Goal: Task Accomplishment & Management: Use online tool/utility

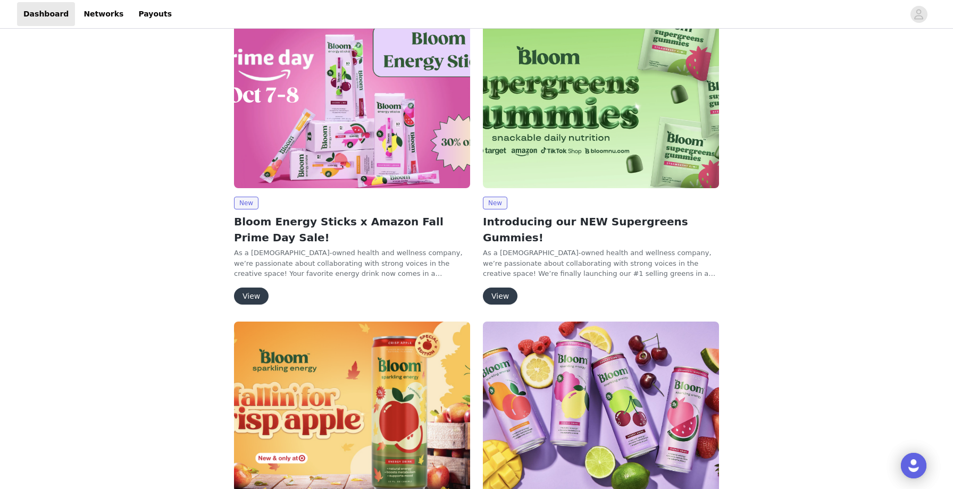
scroll to position [73, 0]
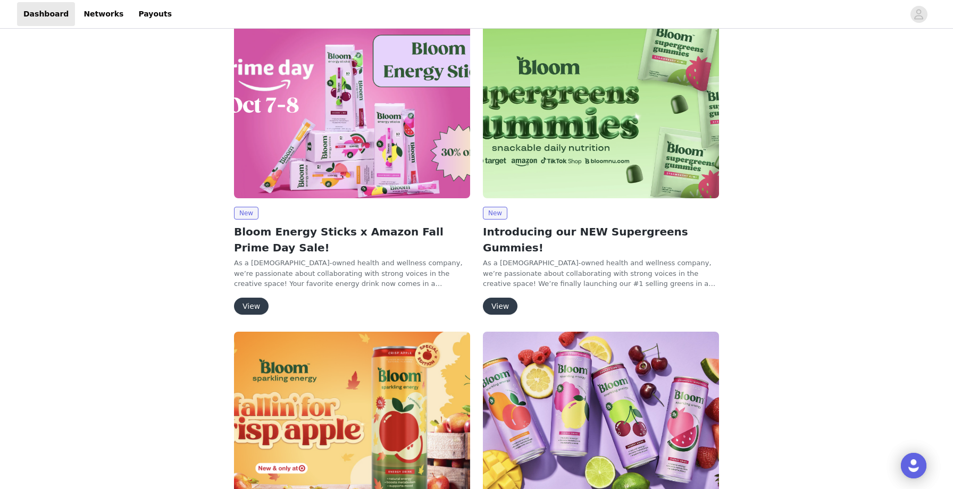
click at [251, 305] on button "View" at bounding box center [251, 306] width 35 height 17
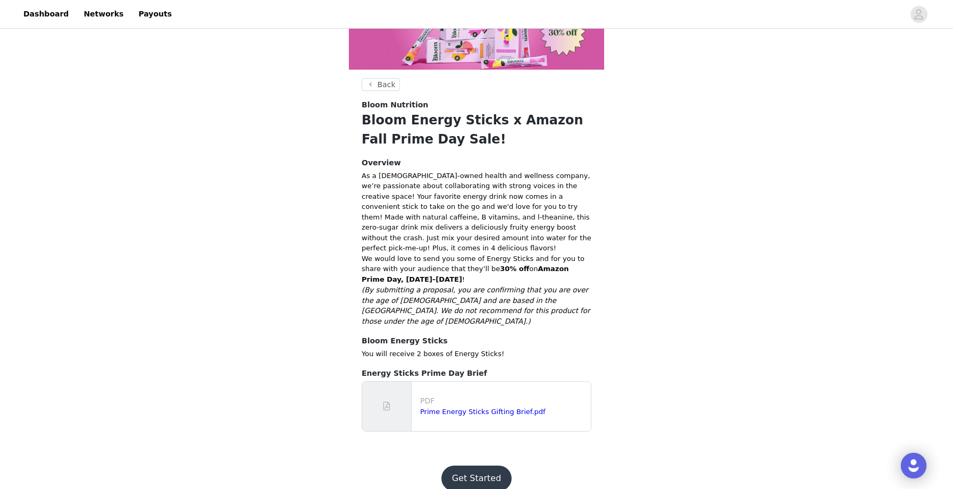
scroll to position [104, 0]
click at [491, 466] on button "Get Started" at bounding box center [476, 479] width 71 height 26
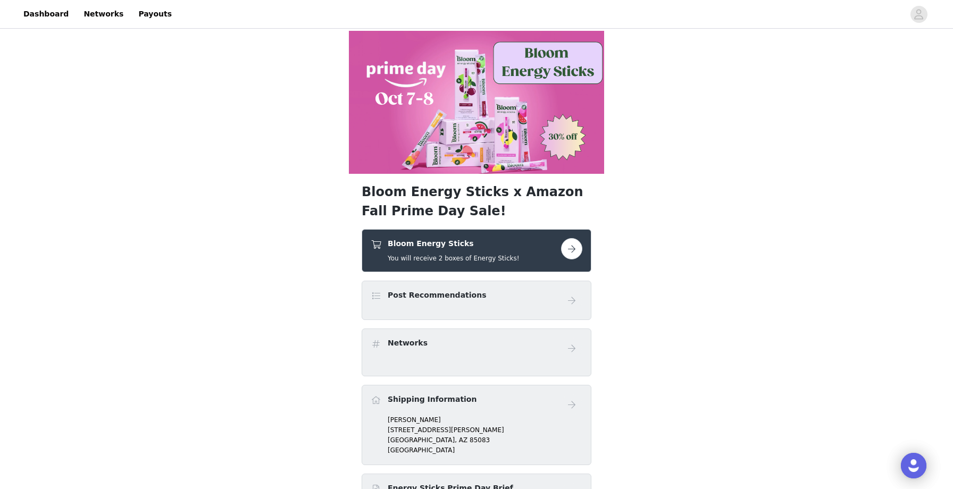
click at [578, 254] on button "button" at bounding box center [571, 248] width 21 height 21
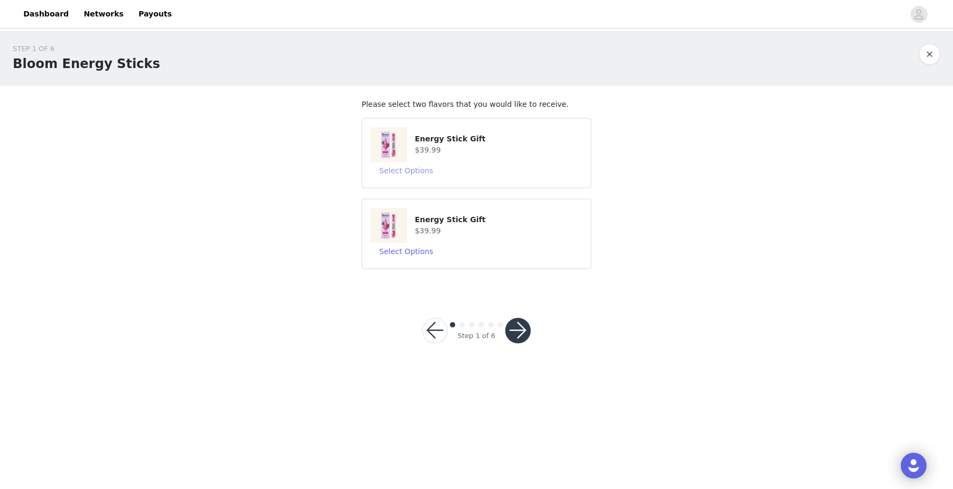
click at [409, 166] on button "Select Options" at bounding box center [406, 170] width 71 height 17
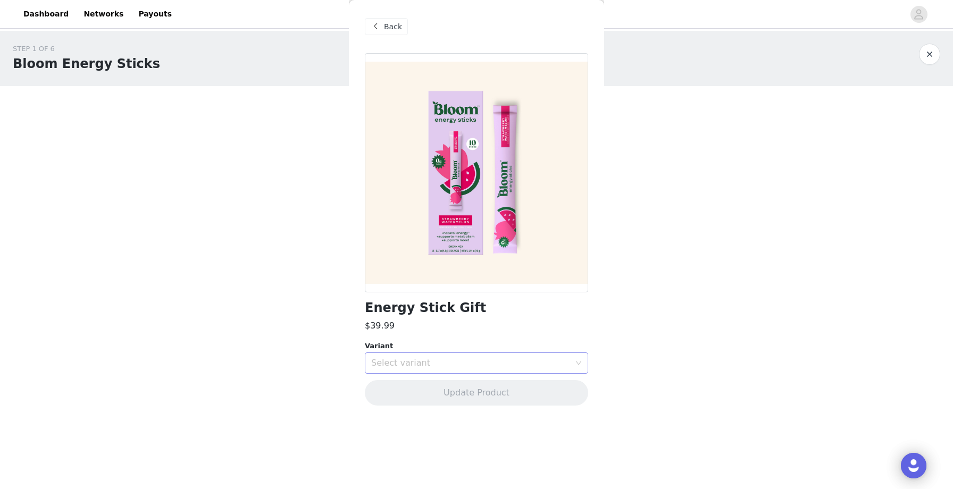
click at [510, 358] on div "Select variant" at bounding box center [470, 363] width 199 height 11
click at [680, 257] on div "STEP 1 OF 6 Bloom Energy Sticks Please select two flavors that you would like t…" at bounding box center [476, 162] width 953 height 262
click at [393, 30] on span "Back" at bounding box center [393, 26] width 18 height 11
